Goal: Complete application form

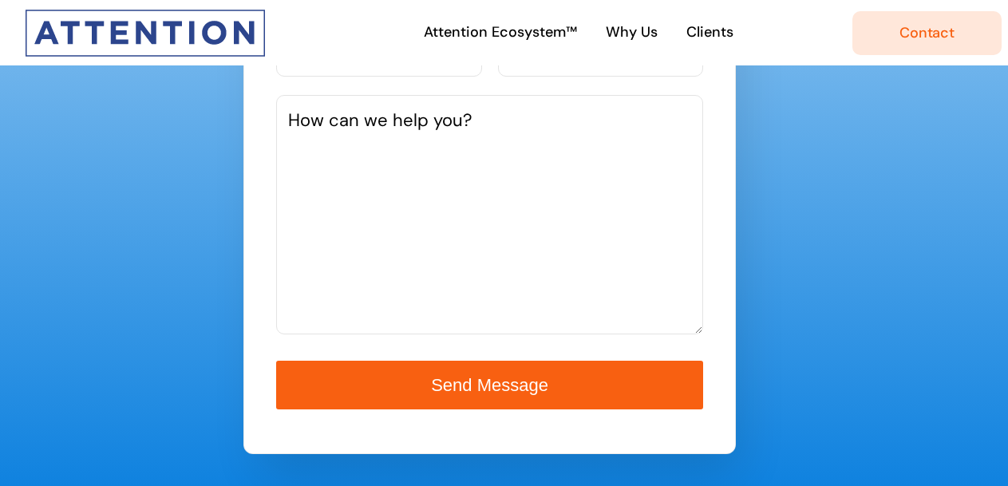
scroll to position [690, 0]
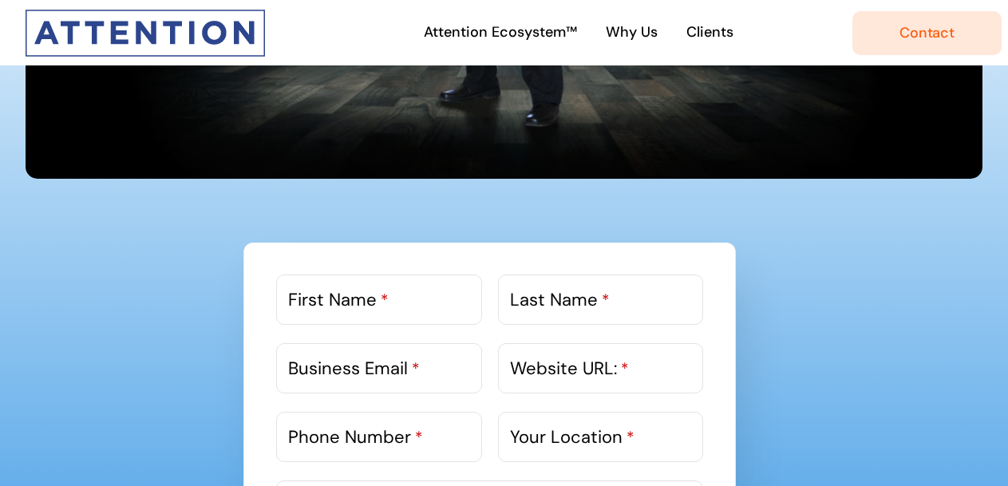
click at [313, 287] on label "First Name *" at bounding box center [338, 300] width 101 height 26
click at [313, 287] on input "First Name *" at bounding box center [378, 300] width 205 height 50
type input "Gautam"
click at [608, 300] on span "*" at bounding box center [606, 300] width 8 height 21
click at [608, 300] on input "Last Name *" at bounding box center [600, 300] width 205 height 50
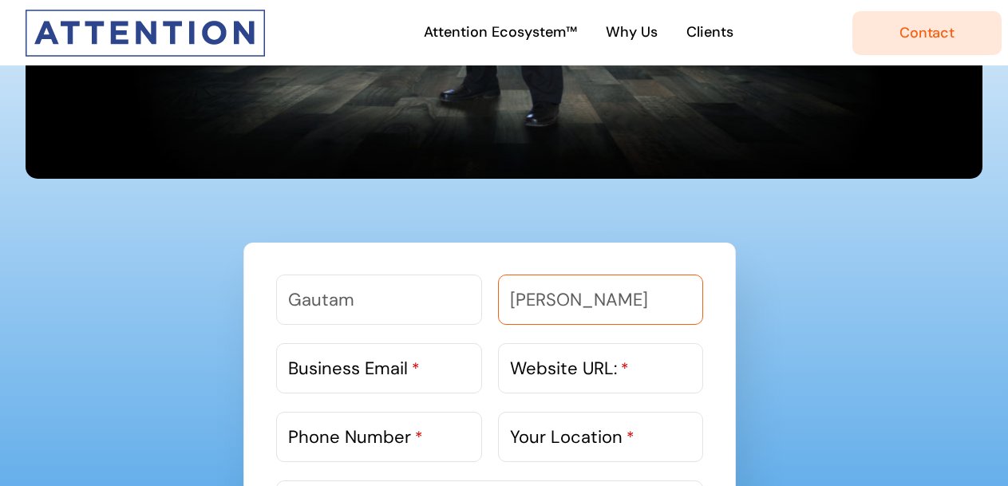
type input "[PERSON_NAME]"
click at [326, 362] on label "Business Email *" at bounding box center [354, 368] width 132 height 26
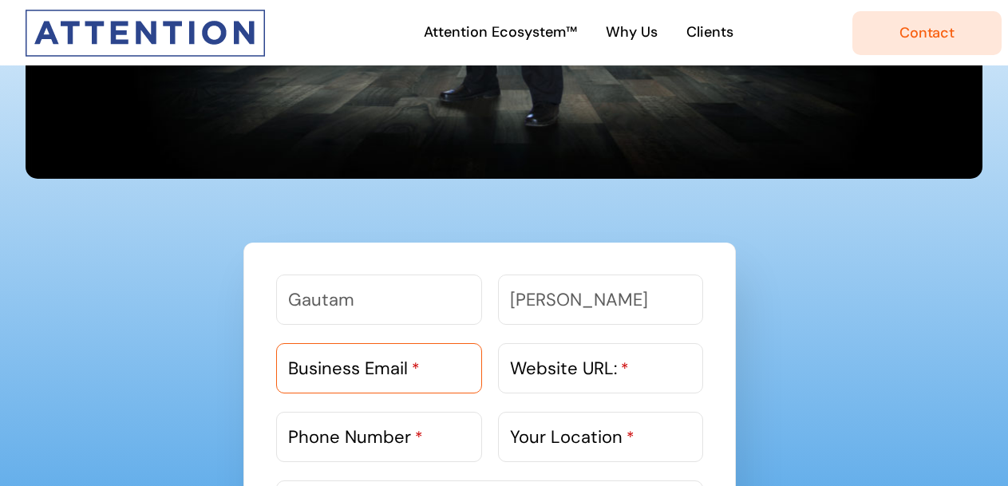
click at [326, 362] on input "Business Email *" at bounding box center [378, 368] width 205 height 50
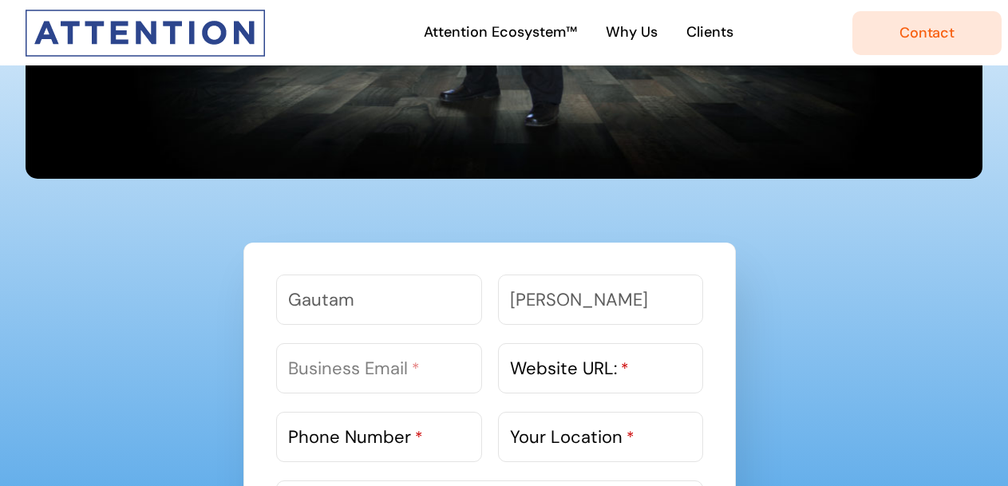
click at [331, 371] on label "Business Email *" at bounding box center [354, 368] width 132 height 26
click at [331, 371] on input "Business Email *" at bounding box center [378, 368] width 205 height 50
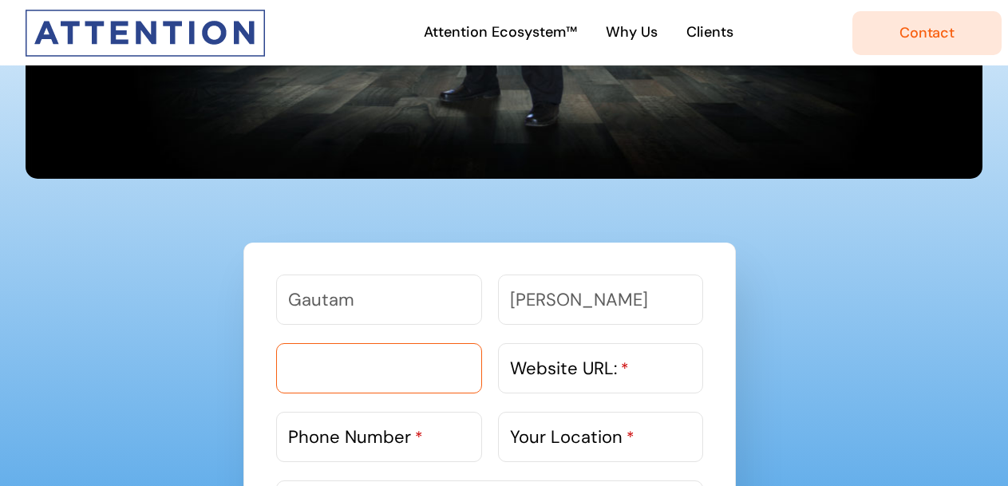
paste input "- [EMAIL_ADDRESS][DOMAIN_NAME]"
drag, startPoint x: 473, startPoint y: 368, endPoint x: 211, endPoint y: 397, distance: 264.2
click at [299, 366] on input "- [EMAIL_ADDRESS][DOMAIN_NAME]" at bounding box center [378, 368] width 205 height 50
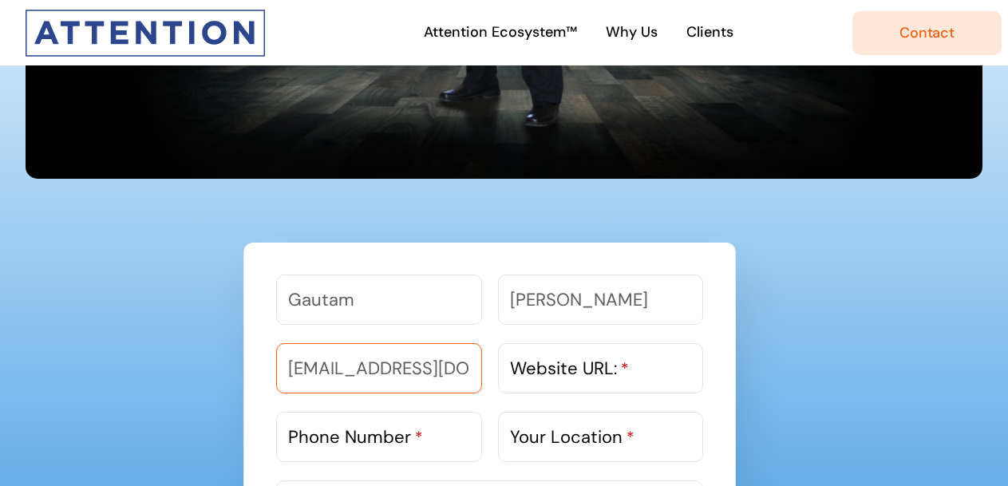
click at [292, 368] on input "[EMAIL_ADDRESS][DOMAIN_NAME]" at bounding box center [378, 368] width 205 height 50
type input "[EMAIL_ADDRESS][DOMAIN_NAME]"
click at [582, 370] on label "Website URL: *" at bounding box center [569, 368] width 119 height 26
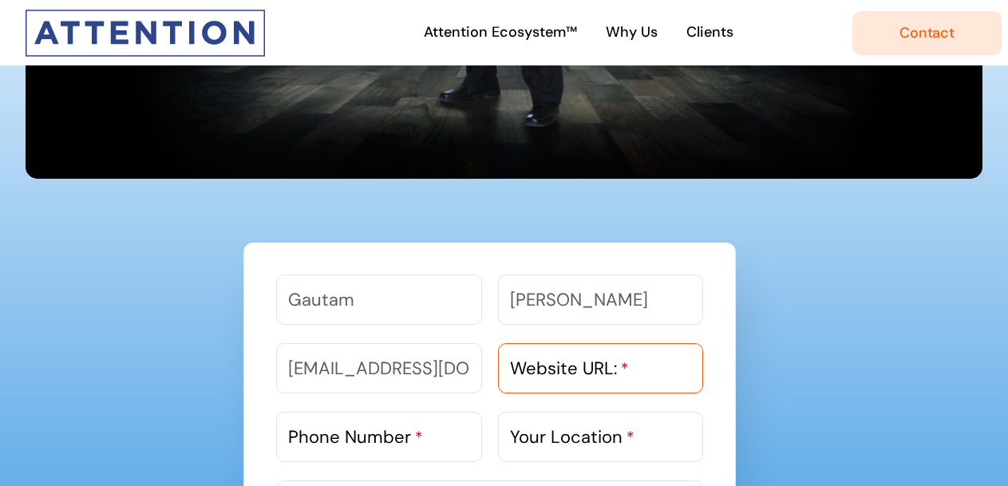
click at [582, 370] on input "Website URL: *" at bounding box center [600, 368] width 205 height 50
paste input "[URL][DOMAIN_NAME]"
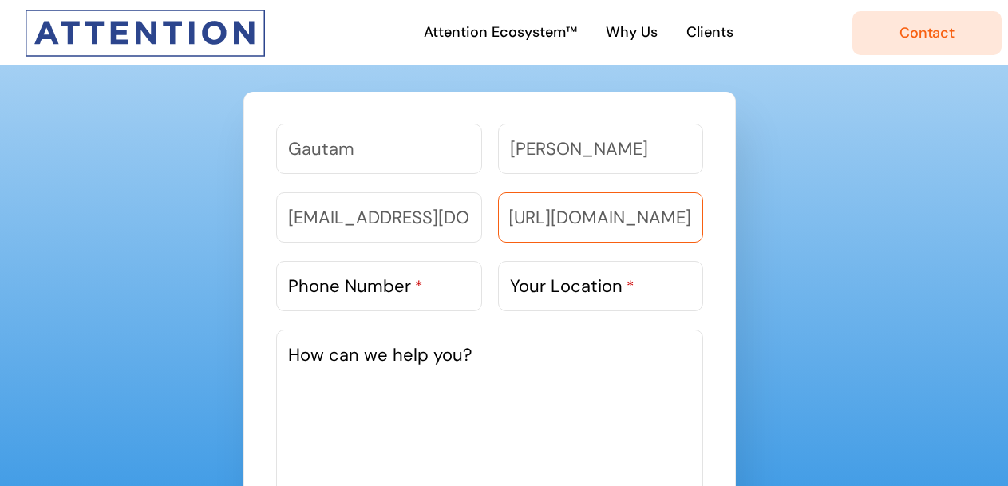
scroll to position [830, 0]
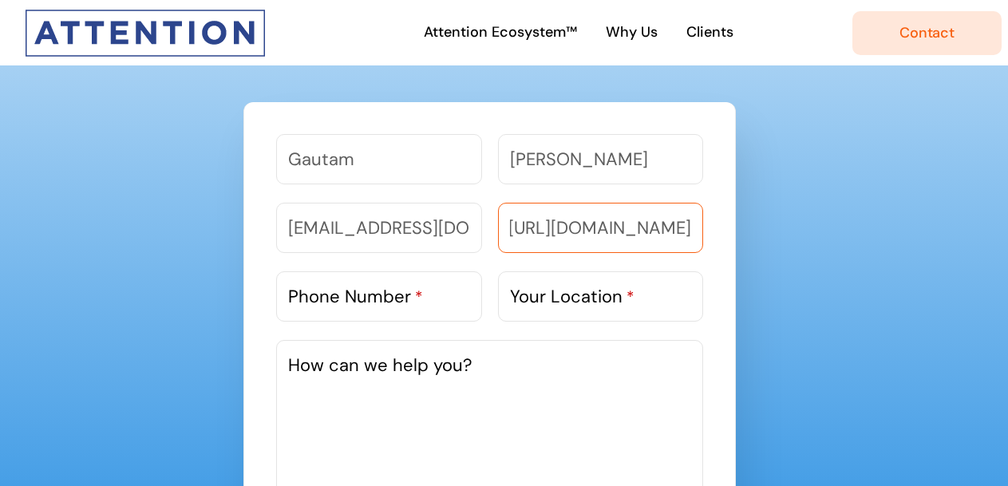
type input "[URL][DOMAIN_NAME]"
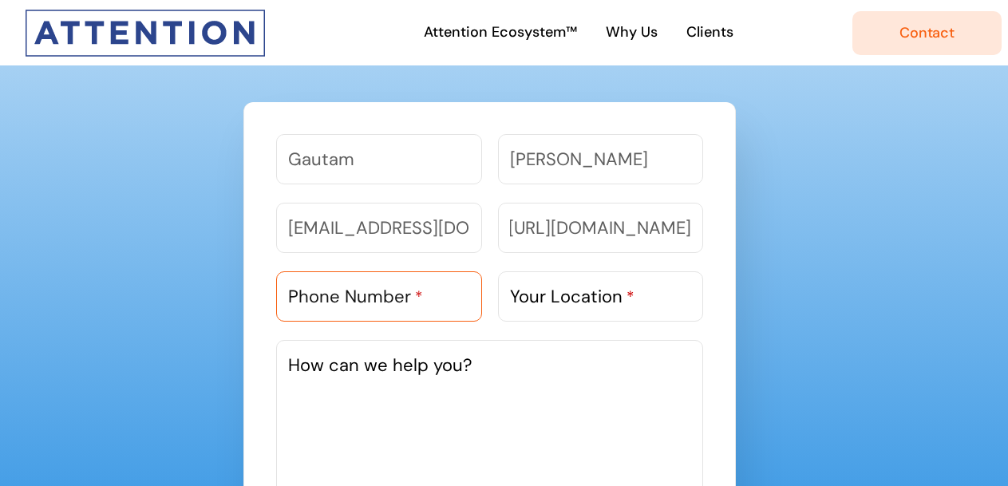
scroll to position [0, 0]
click at [480, 305] on input "Phone Number *" at bounding box center [378, 296] width 205 height 50
paste input "9818303983"
type input "9818303983"
click at [592, 298] on label "Your Location *" at bounding box center [572, 296] width 125 height 26
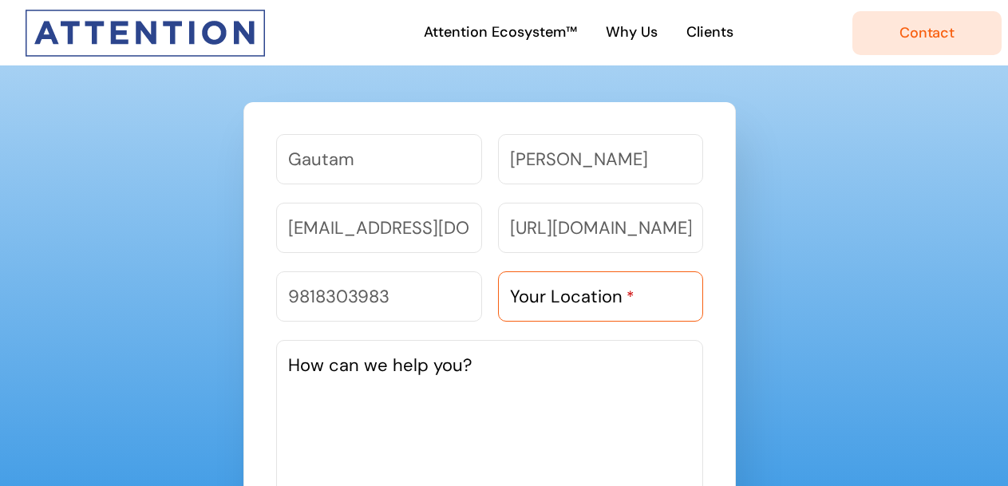
click at [592, 298] on input "Your Location *" at bounding box center [600, 296] width 205 height 50
click at [578, 291] on label "Your Location *" at bounding box center [572, 296] width 125 height 26
click at [578, 291] on input "Your Location *" at bounding box center [600, 296] width 205 height 50
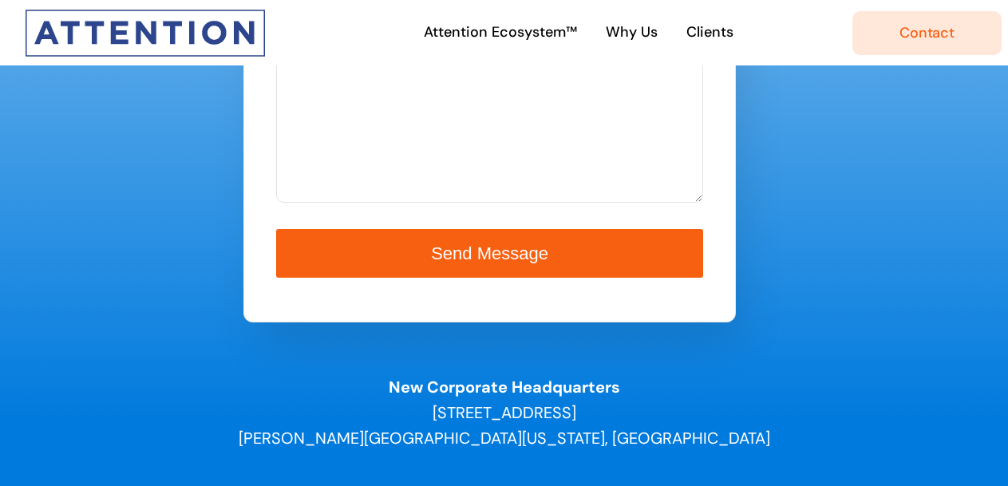
scroll to position [1082, 0]
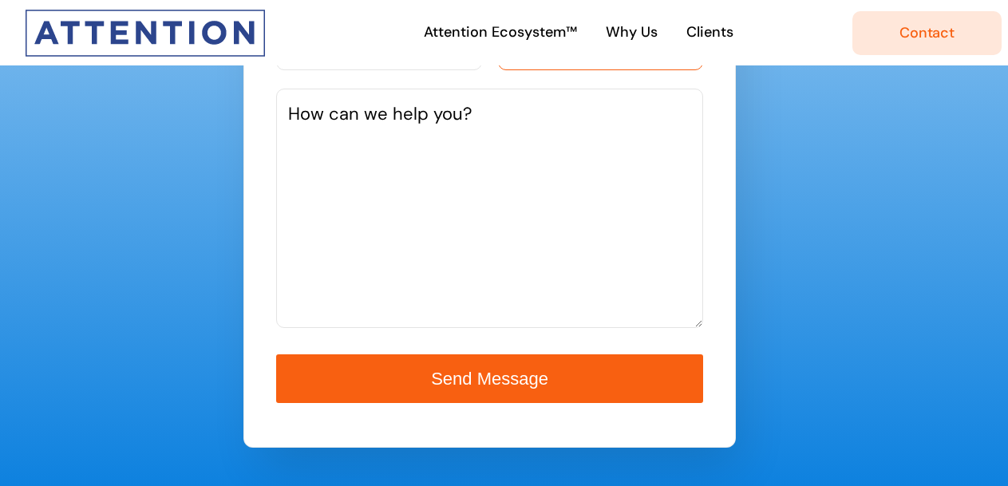
type input "[GEOGRAPHIC_DATA]"
click at [400, 126] on label "How can we help you?" at bounding box center [380, 114] width 184 height 26
click at [400, 126] on textarea "How can we help you?" at bounding box center [489, 209] width 427 height 240
click at [375, 168] on textarea "How can we help you?" at bounding box center [489, 209] width 427 height 240
paste textarea "I had a look at your Website and noticed you are in a similar space - digital m…"
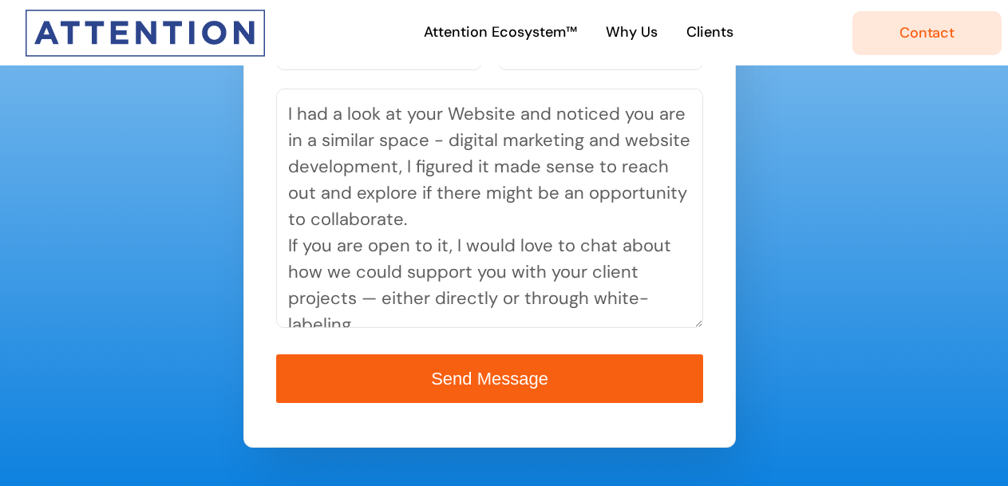
scroll to position [141, 0]
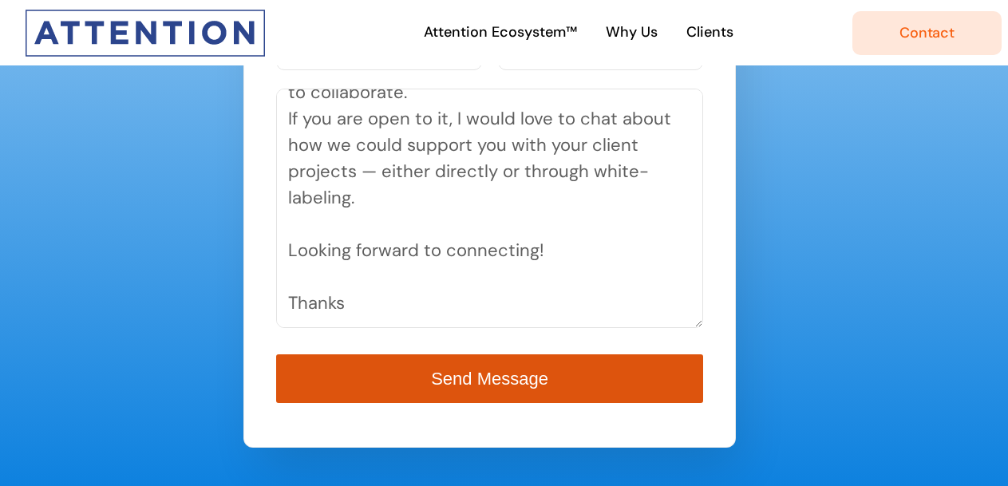
type textarea "I had a look at your Website and noticed you are in a similar space - digital m…"
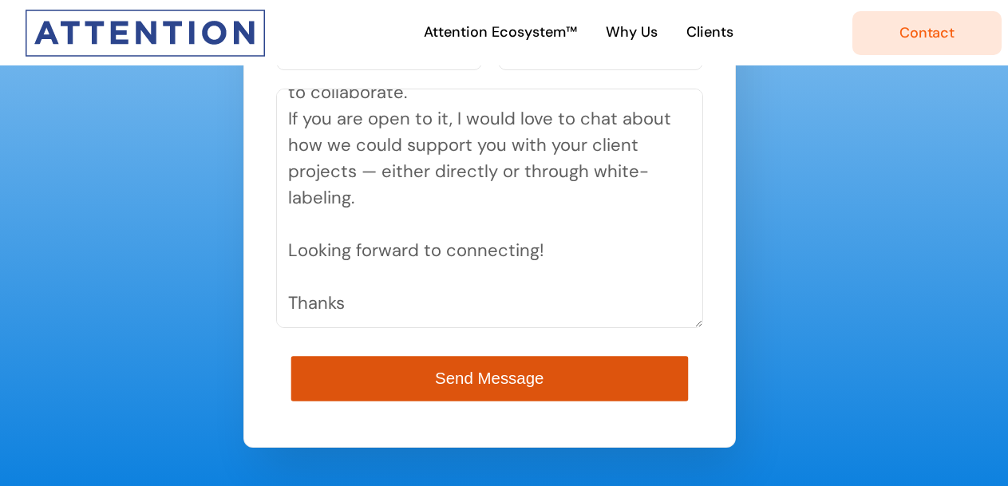
click at [417, 369] on button "Send Message" at bounding box center [489, 379] width 397 height 46
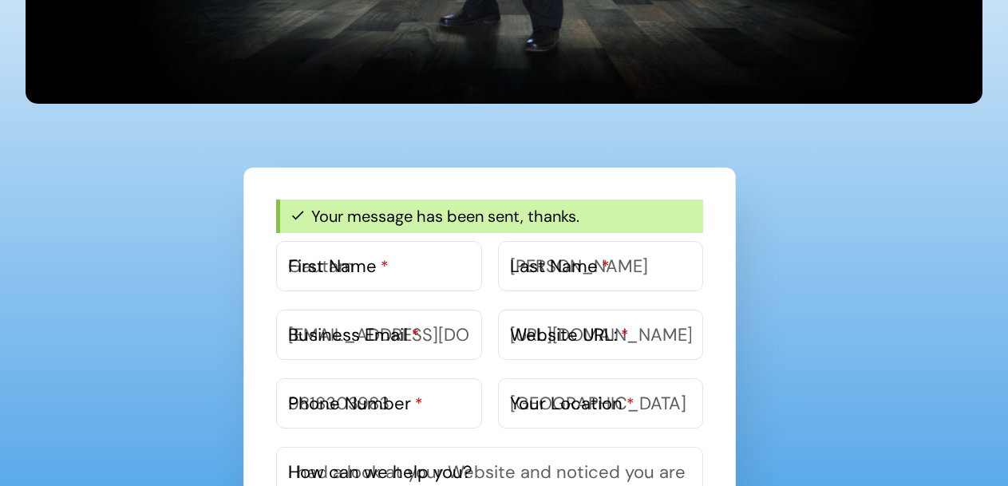
scroll to position [774, 0]
